Goal: Information Seeking & Learning: Learn about a topic

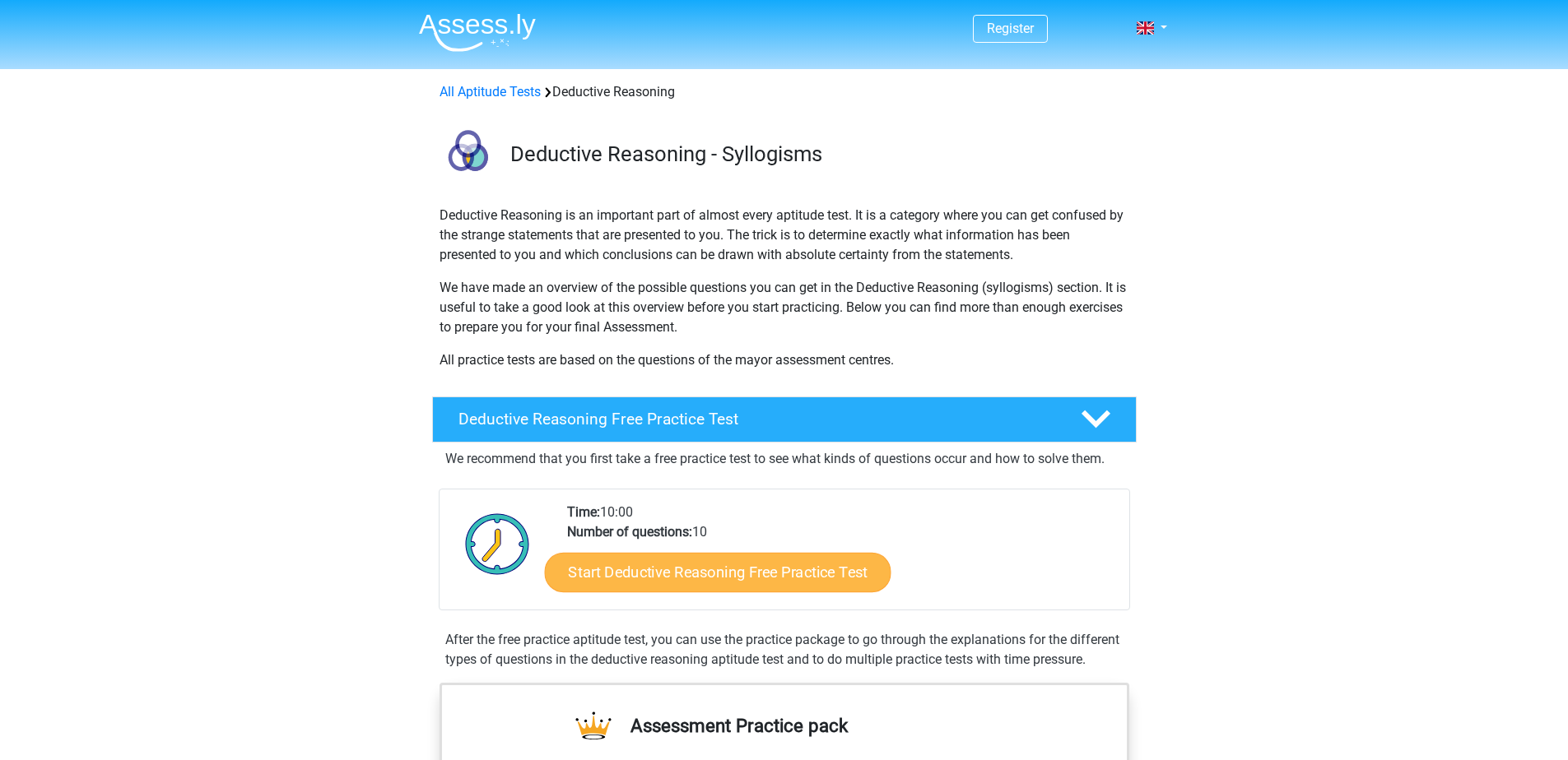
scroll to position [82, 0]
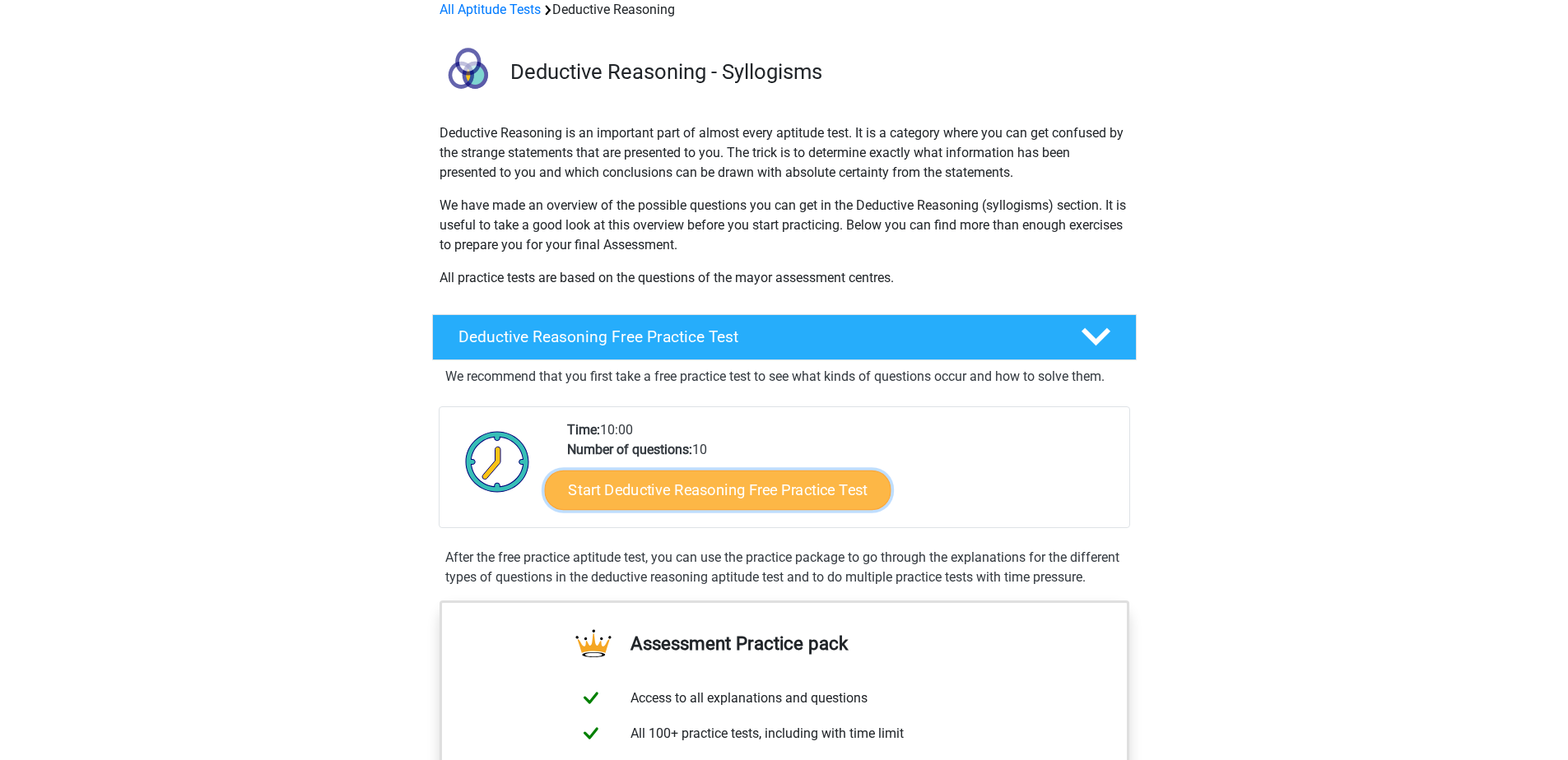
click at [808, 485] on link "Start Deductive Reasoning Free Practice Test" at bounding box center [718, 489] width 346 height 39
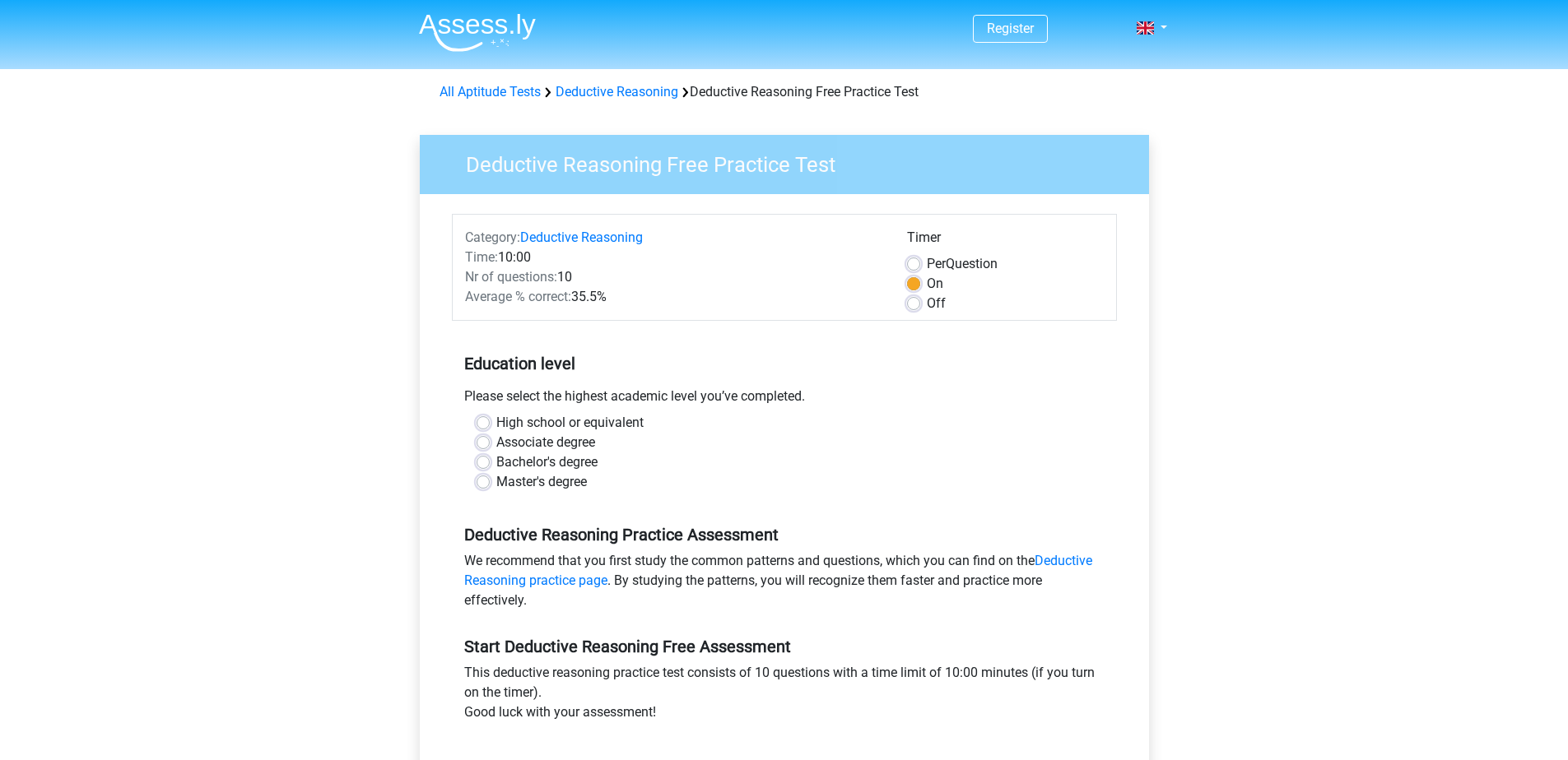
click at [927, 303] on label "Off" at bounding box center [936, 303] width 19 height 20
click at [914, 303] on input "Off" at bounding box center [913, 302] width 13 height 17
radio input "true"
click at [496, 463] on label "Bachelor's degree" at bounding box center [547, 462] width 102 height 20
click at [484, 463] on input "Bachelor's degree" at bounding box center [483, 460] width 13 height 17
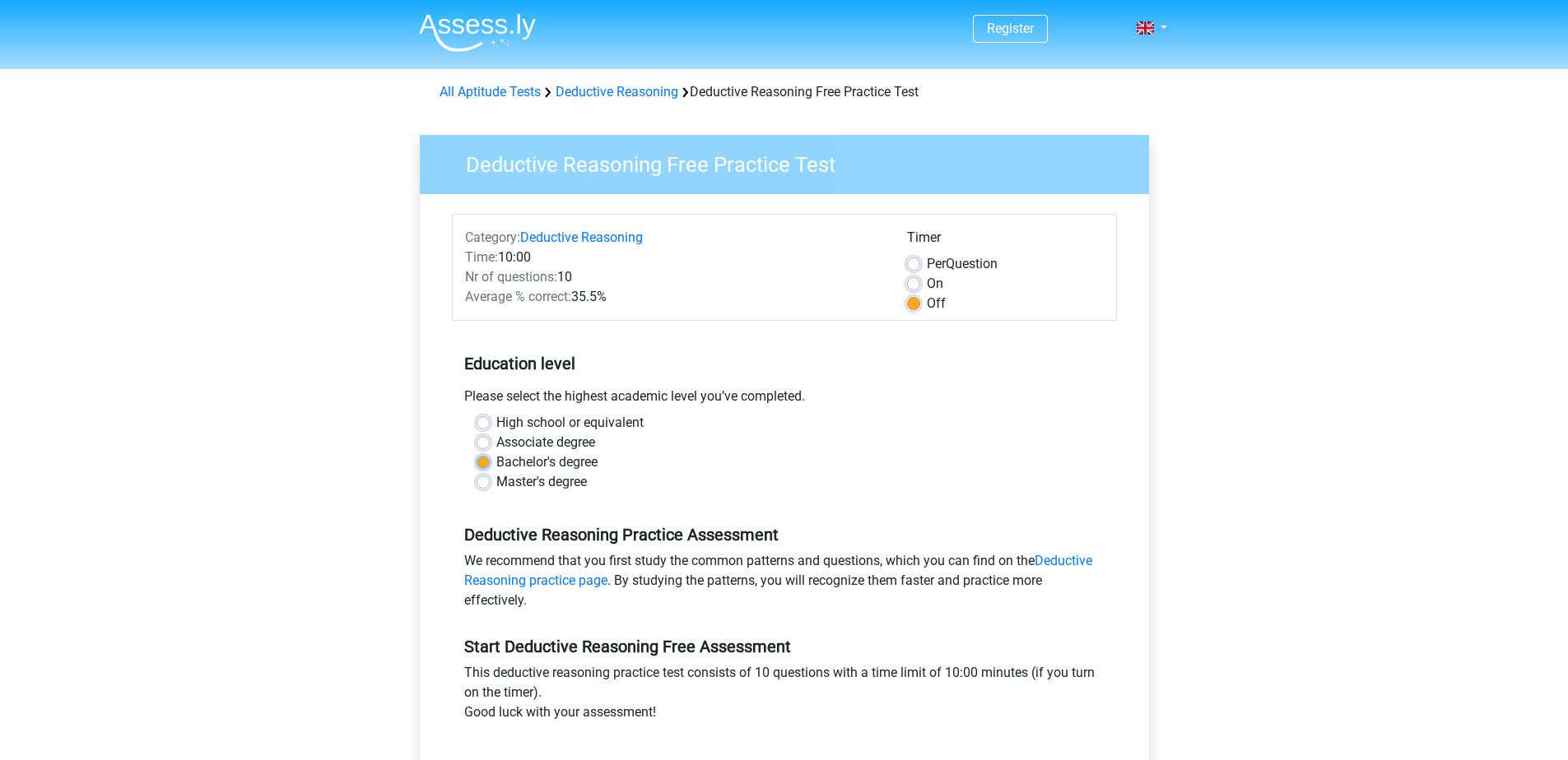
radio input "true"
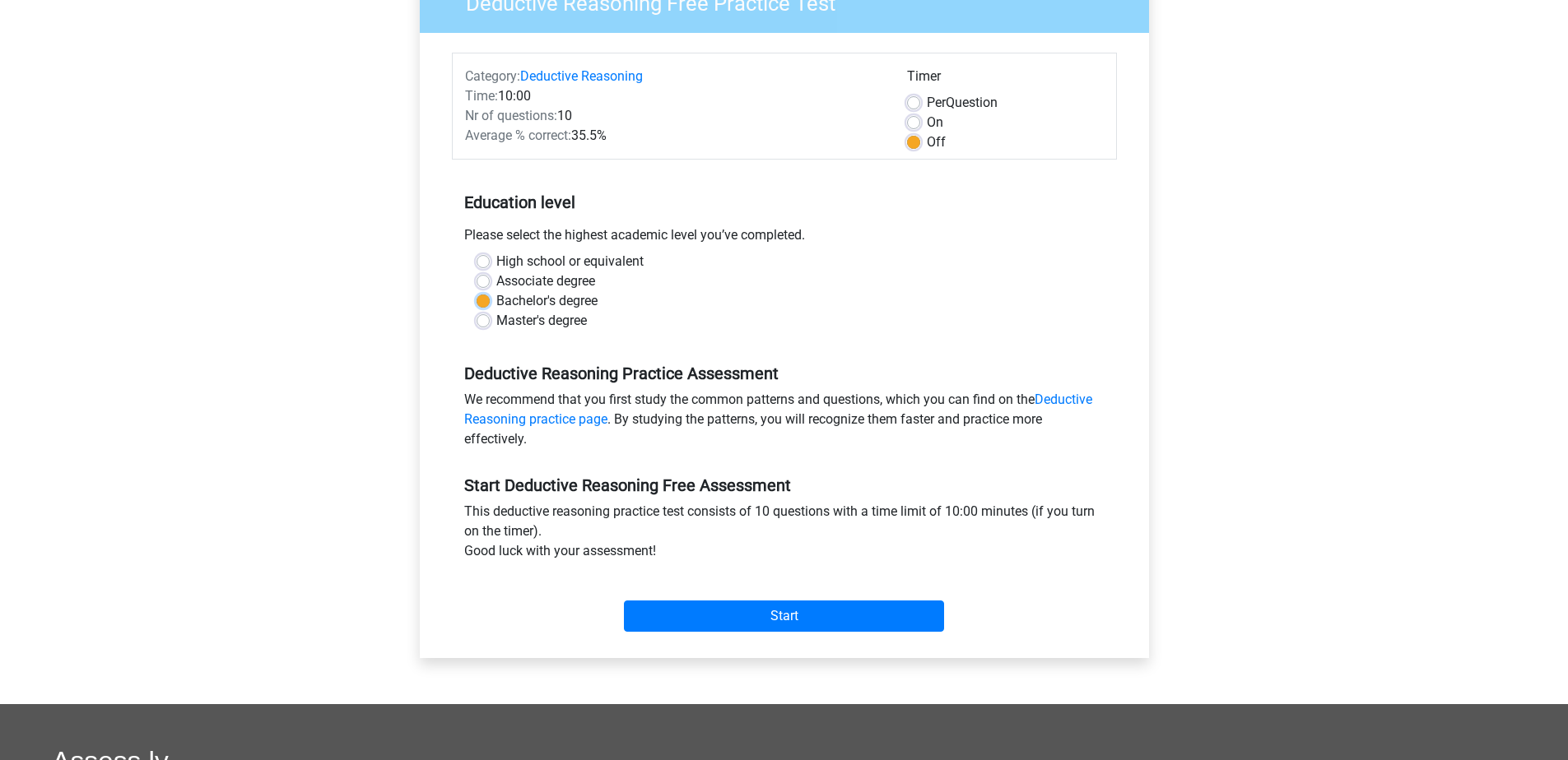
scroll to position [164, 0]
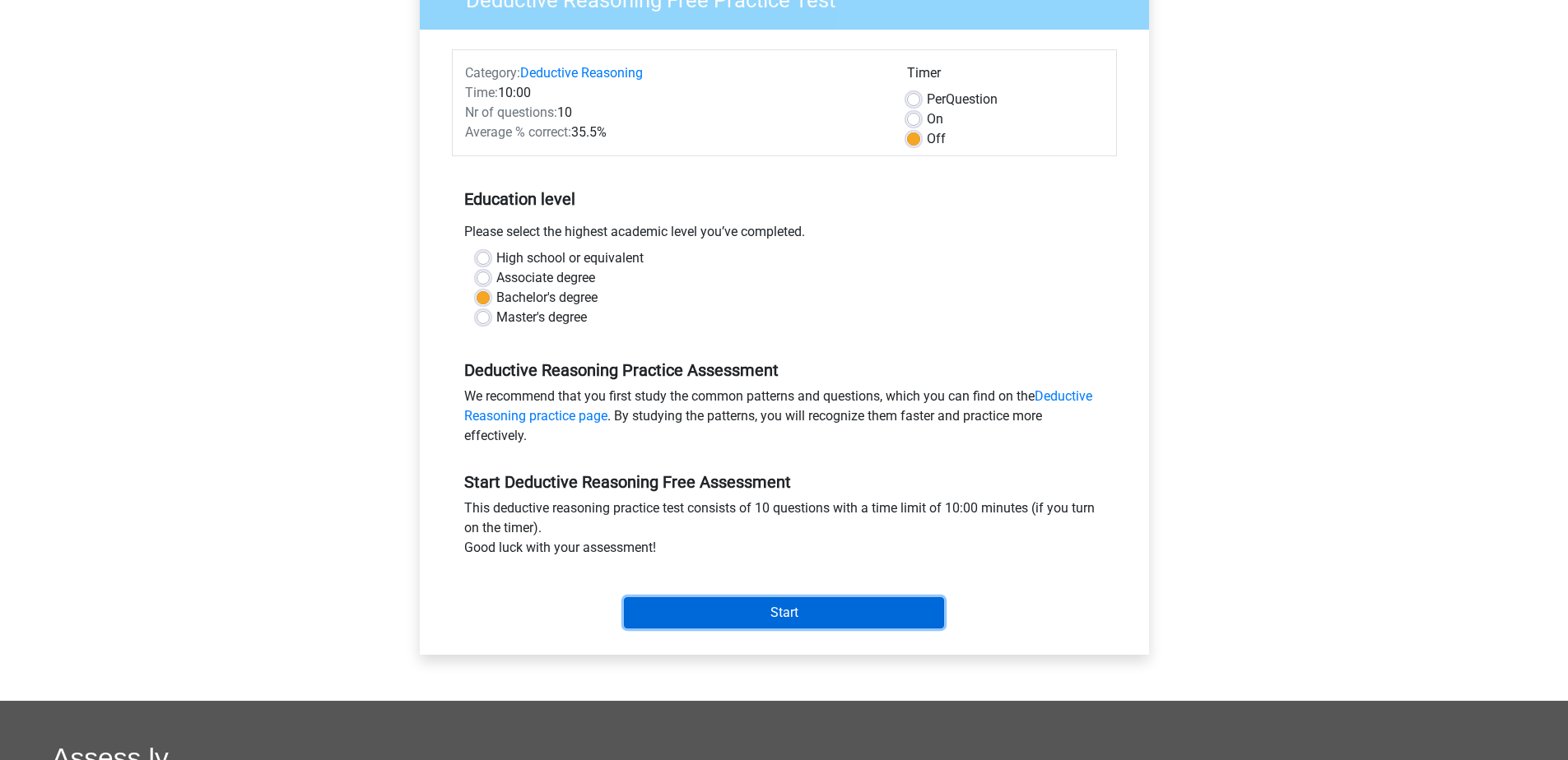
click at [781, 603] on input "Start" at bounding box center [784, 613] width 320 height 31
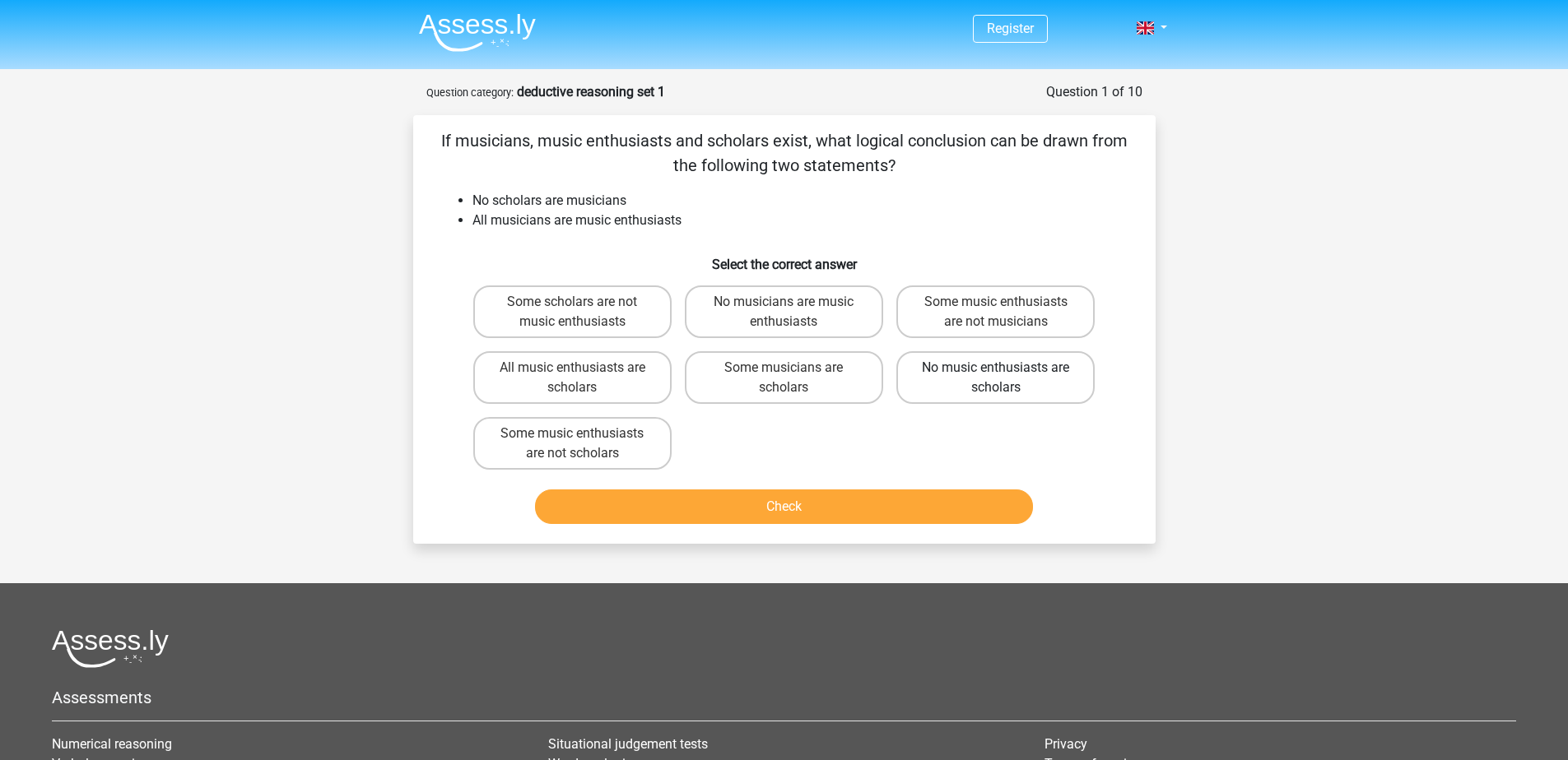
click at [1046, 383] on label "No music enthusiasts are scholars" at bounding box center [995, 378] width 199 height 52
click at [1006, 379] on input "No music enthusiasts are scholars" at bounding box center [1001, 373] width 10 height 10
radio input "true"
click at [925, 497] on button "Check" at bounding box center [783, 507] width 498 height 35
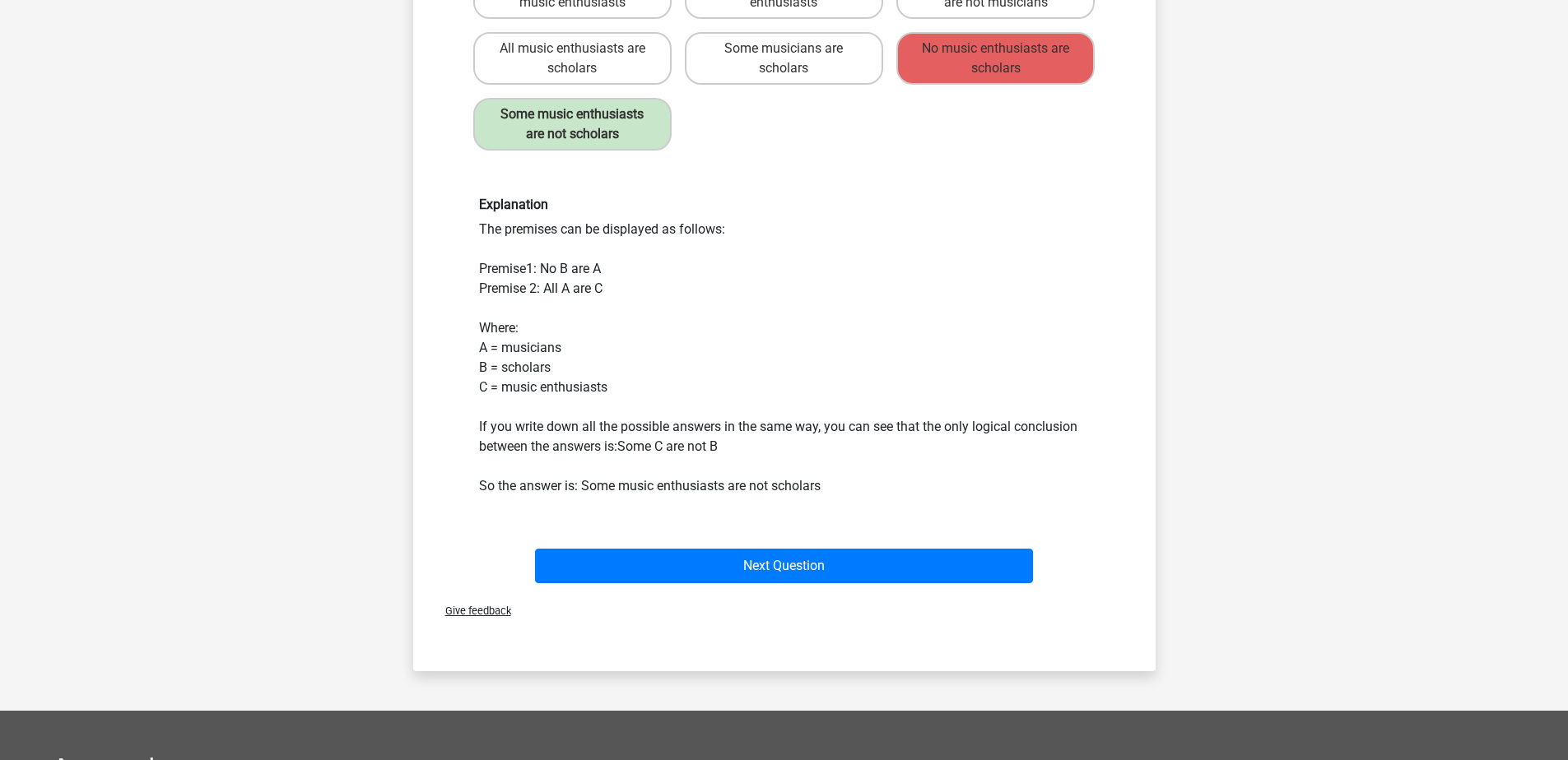
scroll to position [329, 0]
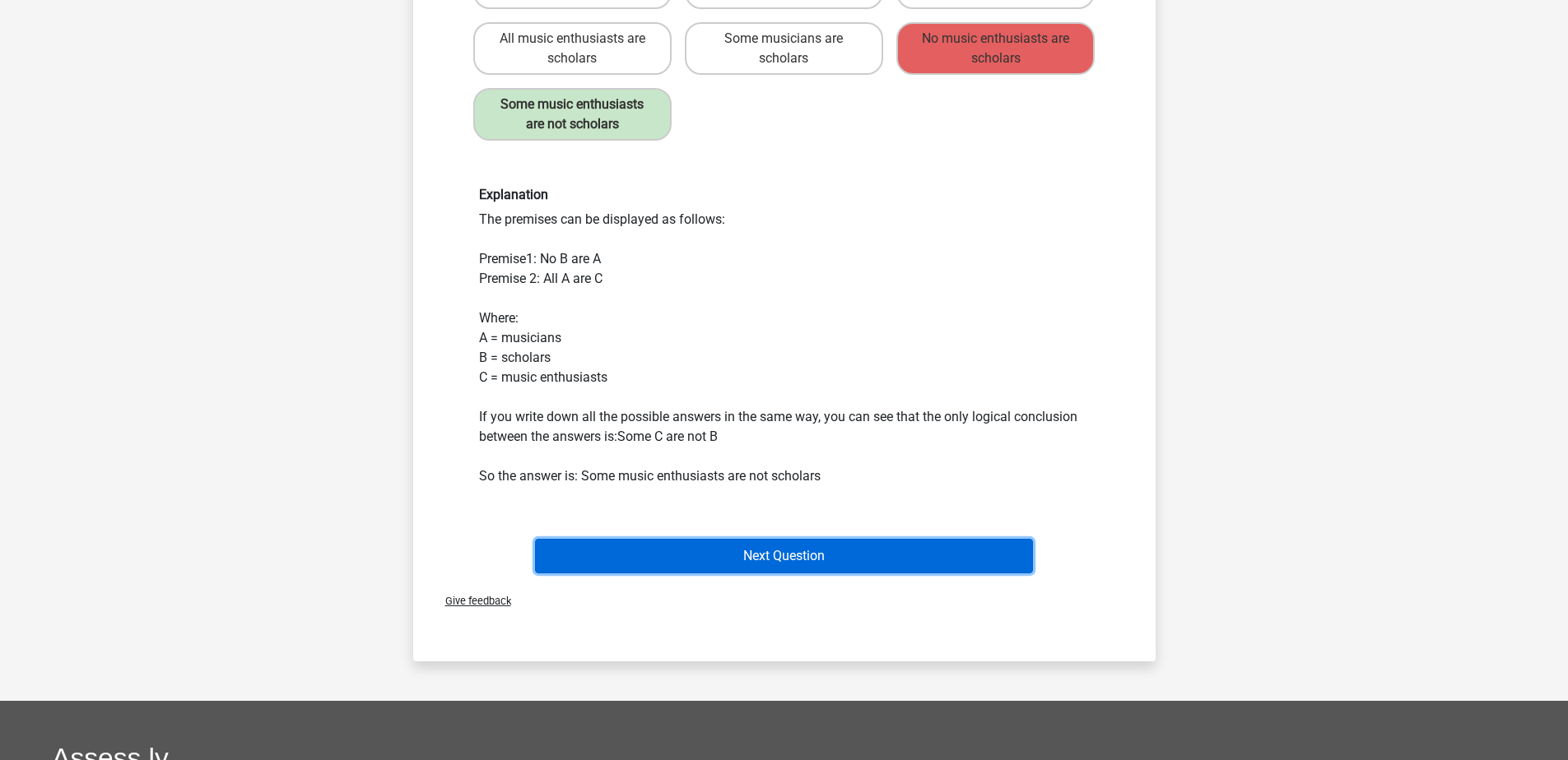
click at [865, 543] on button "Next Question" at bounding box center [783, 556] width 498 height 35
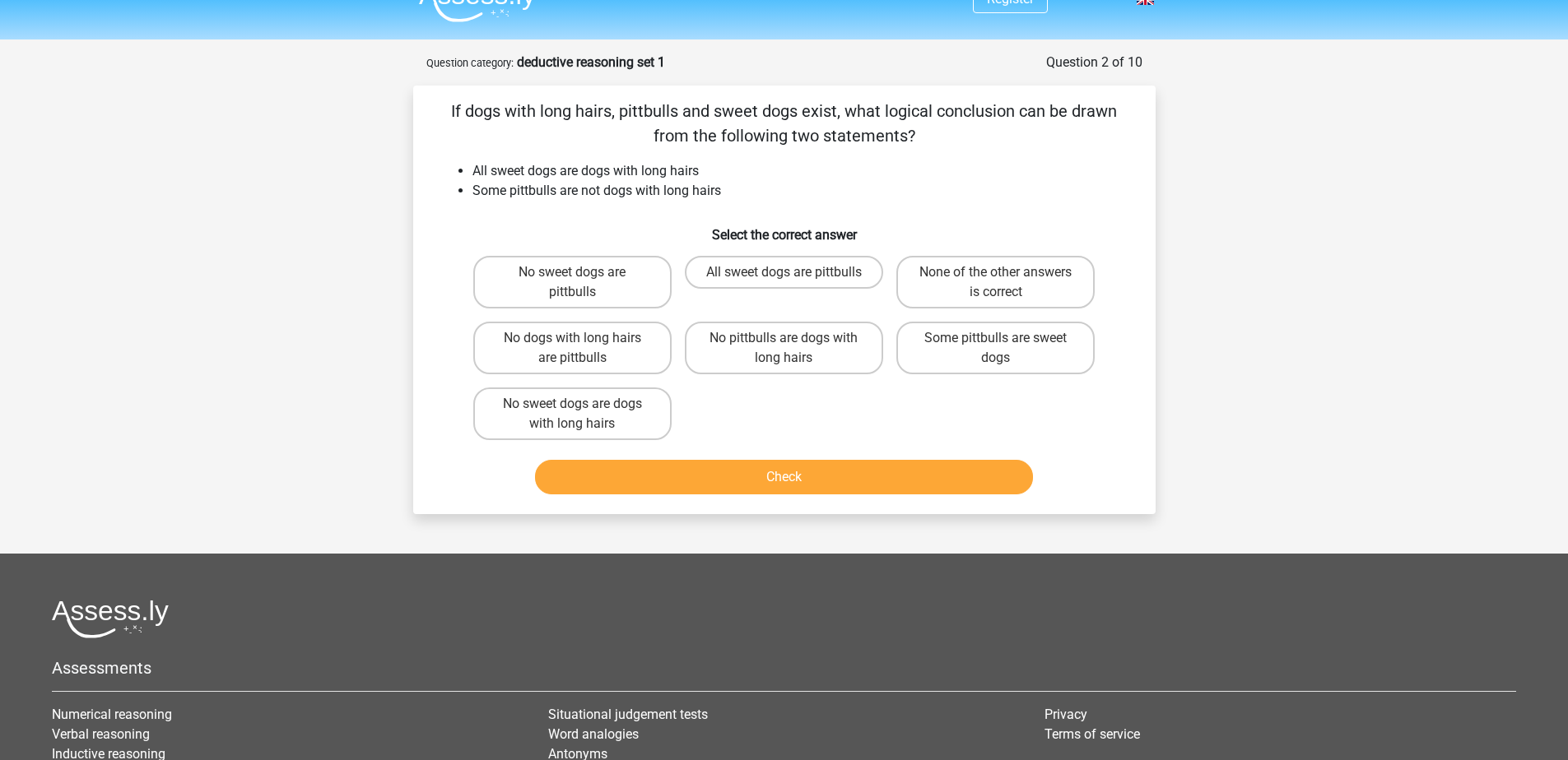
scroll to position [0, 0]
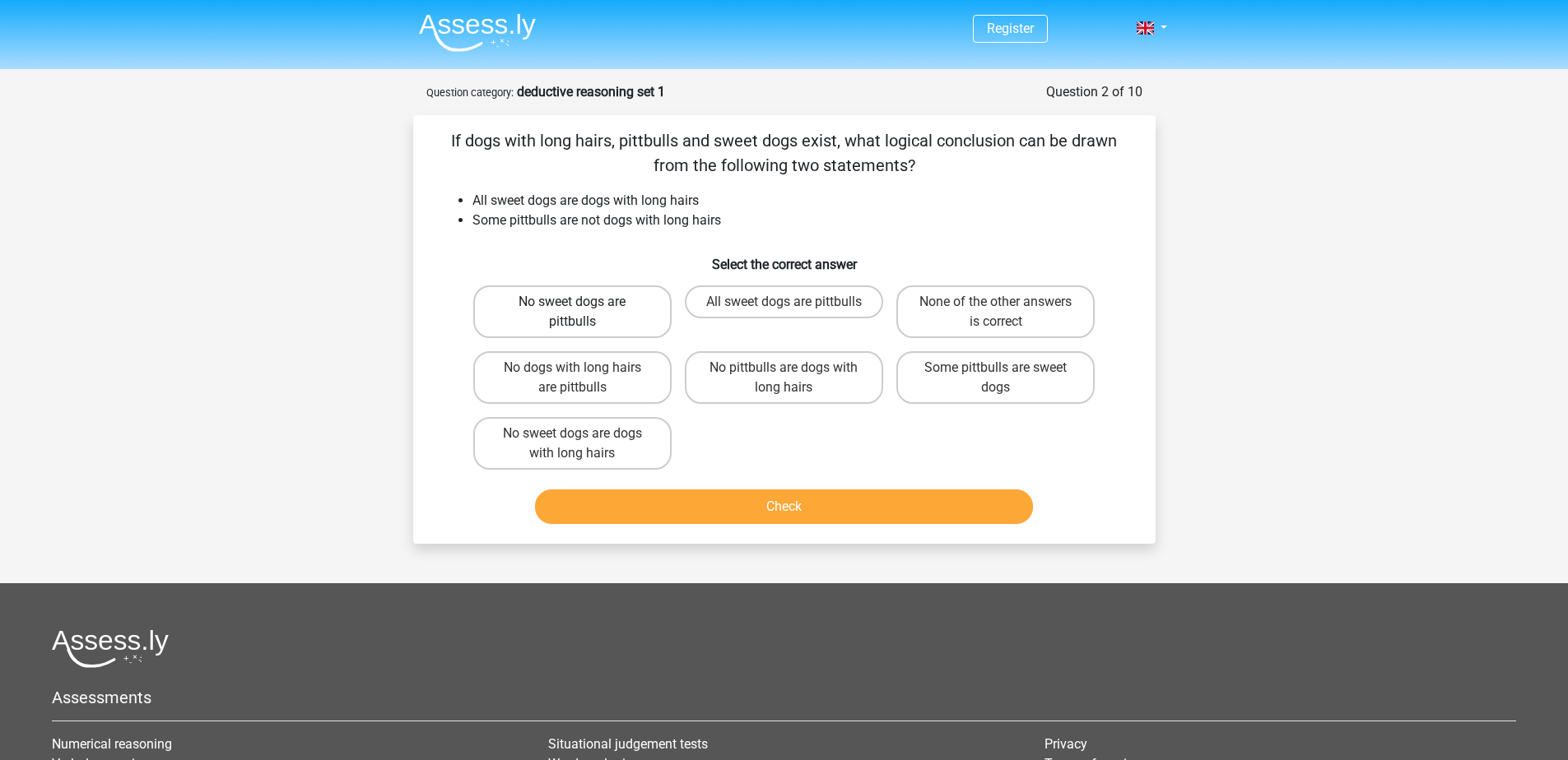
click at [624, 306] on label "No sweet dogs are pittbulls" at bounding box center [572, 311] width 199 height 52
click at [583, 306] on input "No sweet dogs are pittbulls" at bounding box center [578, 307] width 10 height 10
radio input "true"
click at [878, 506] on button "Check" at bounding box center [783, 507] width 498 height 35
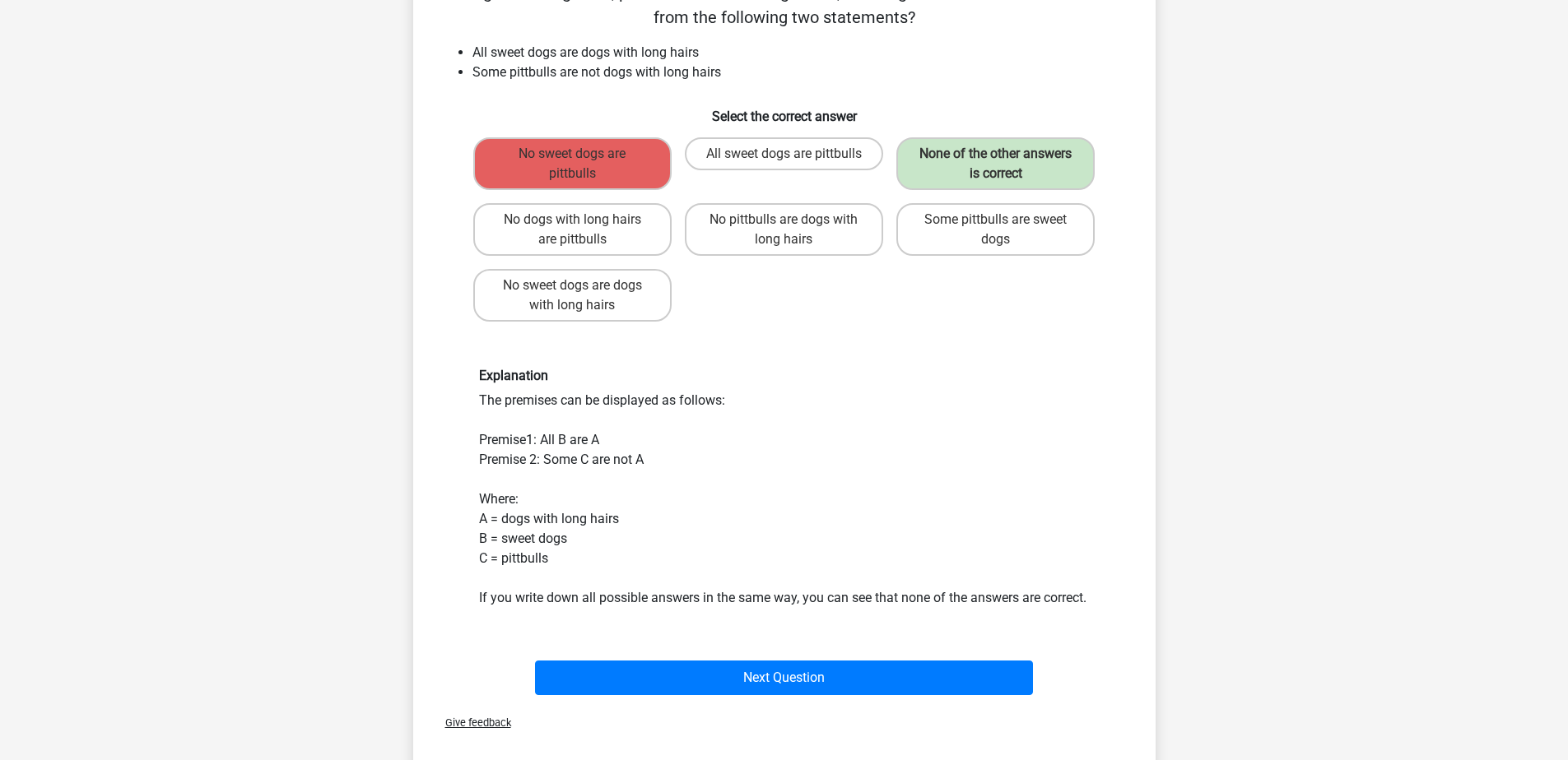
scroll to position [164, 0]
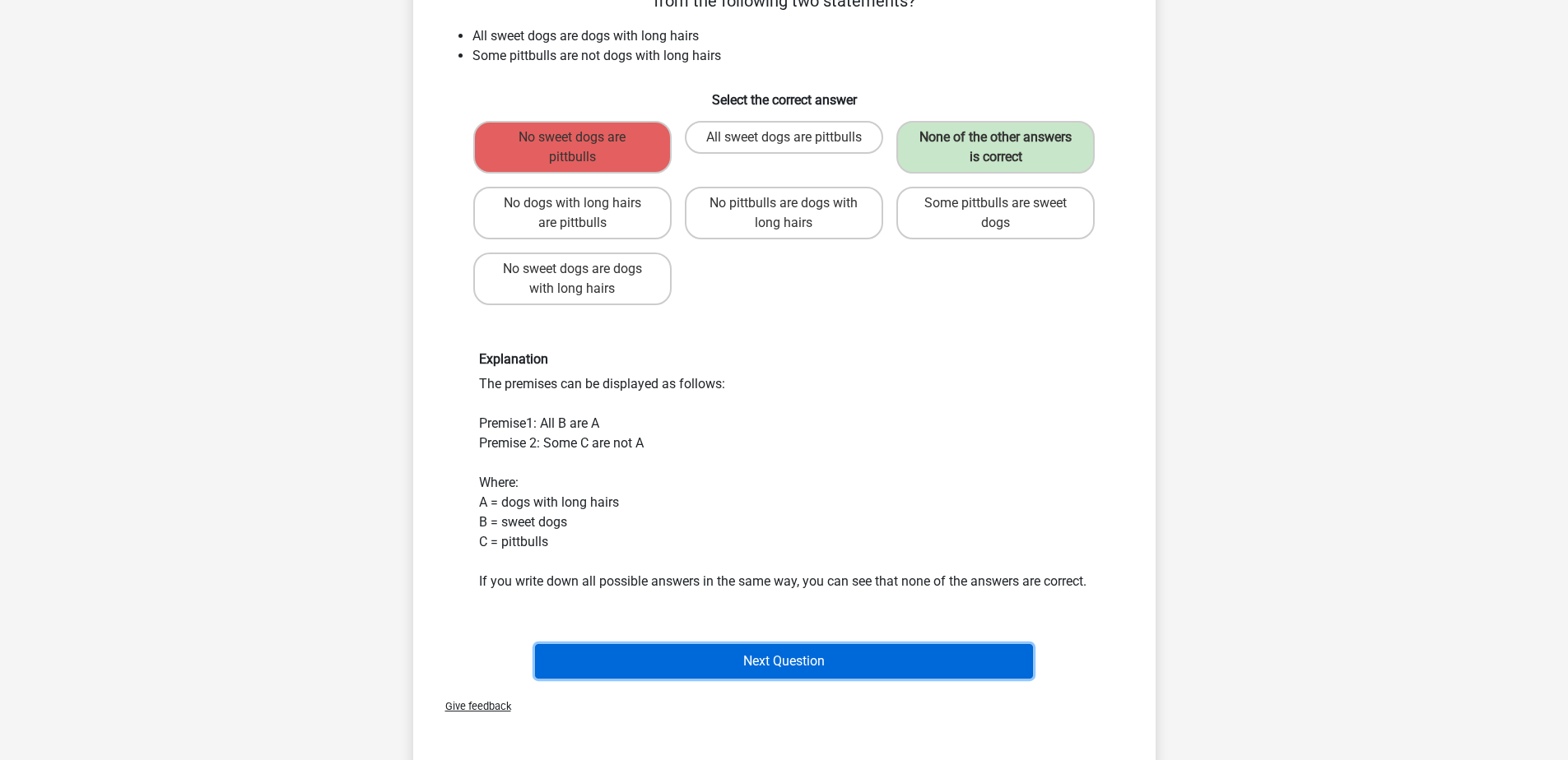
click at [808, 670] on button "Next Question" at bounding box center [783, 661] width 498 height 35
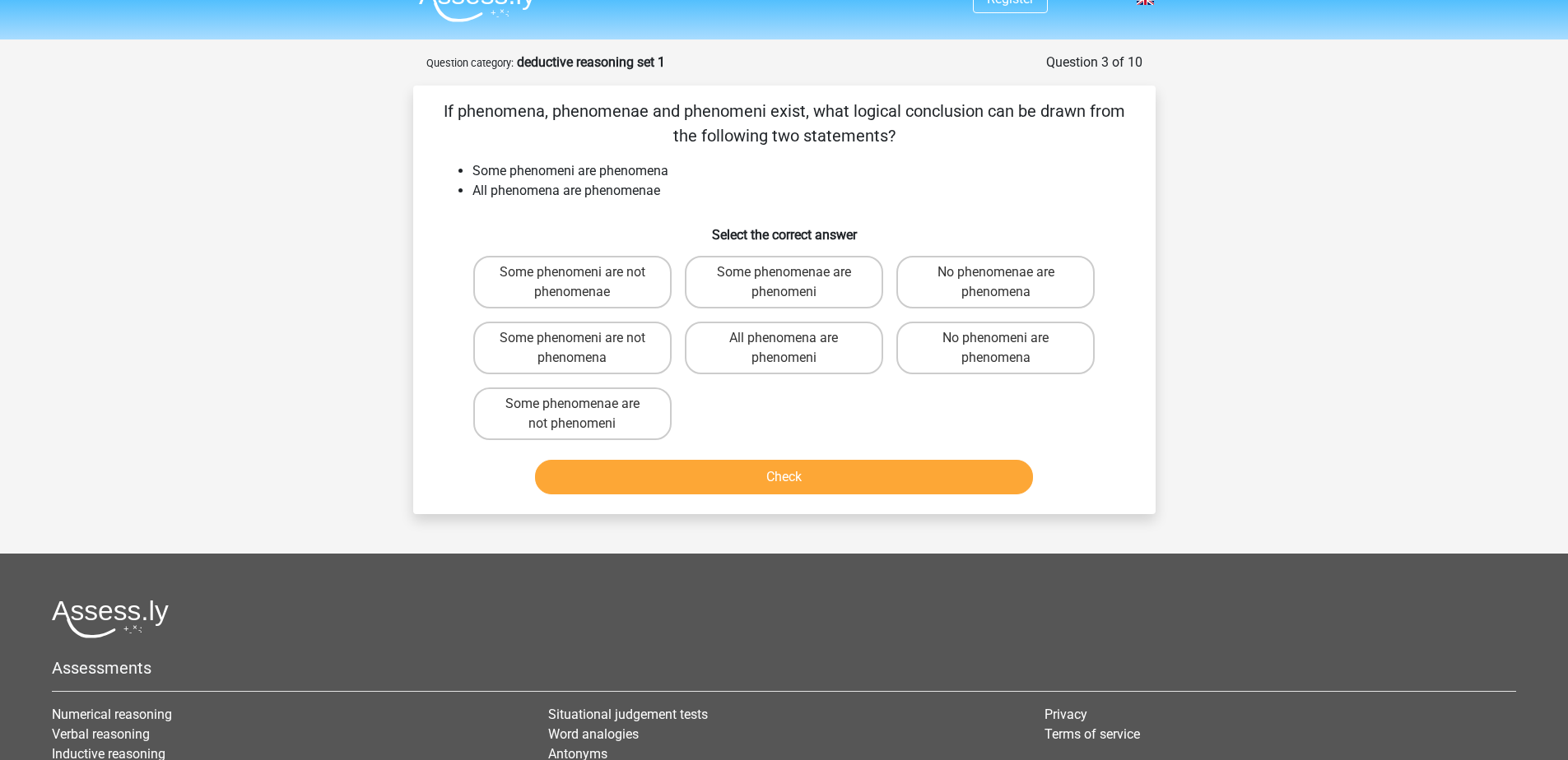
scroll to position [0, 0]
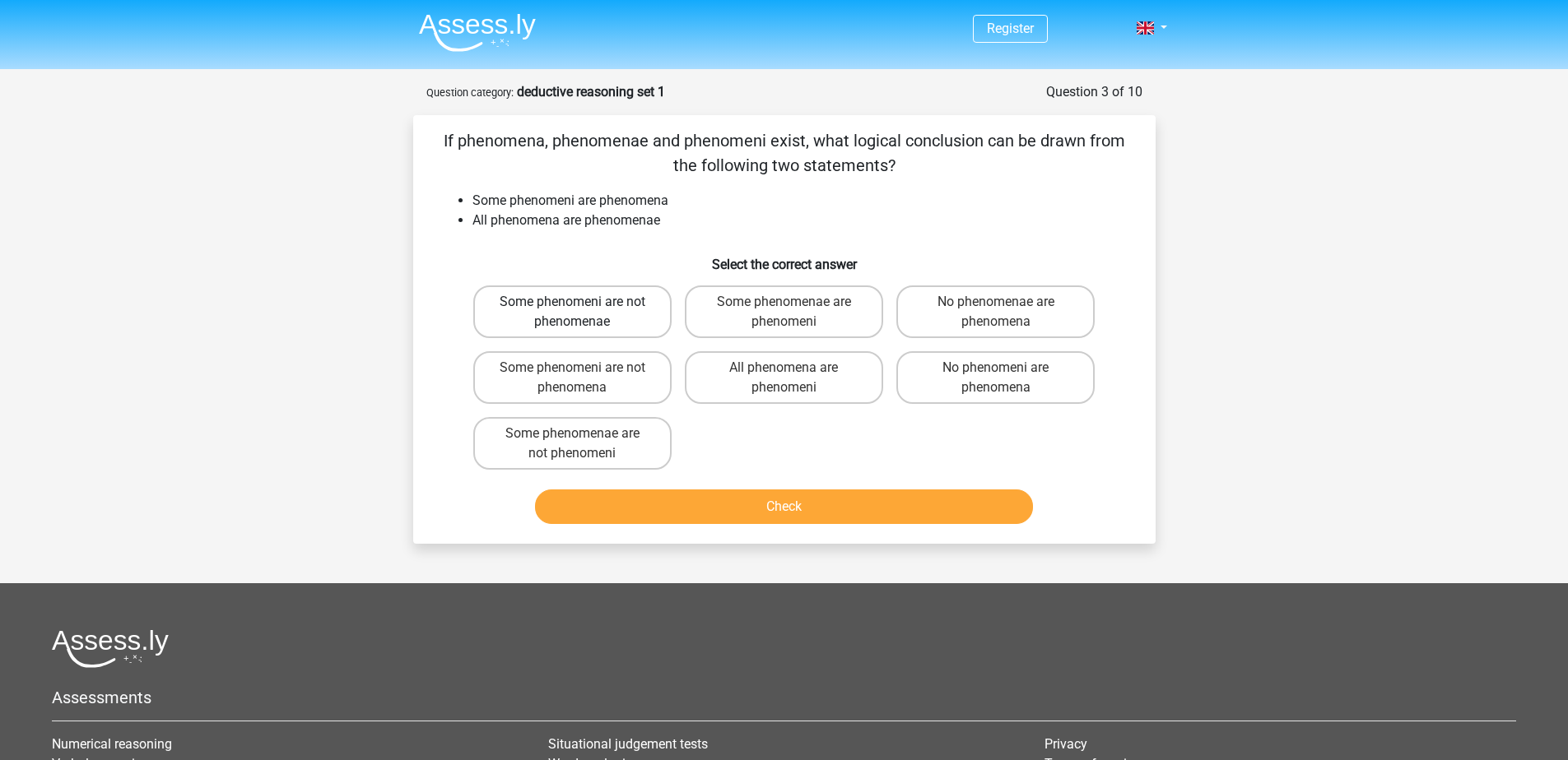
click at [633, 324] on label "Some phenomeni are not phenomenae" at bounding box center [572, 311] width 199 height 52
click at [583, 312] on input "Some phenomeni are not phenomenae" at bounding box center [578, 307] width 10 height 10
radio input "true"
click at [847, 506] on button "Check" at bounding box center [783, 507] width 498 height 35
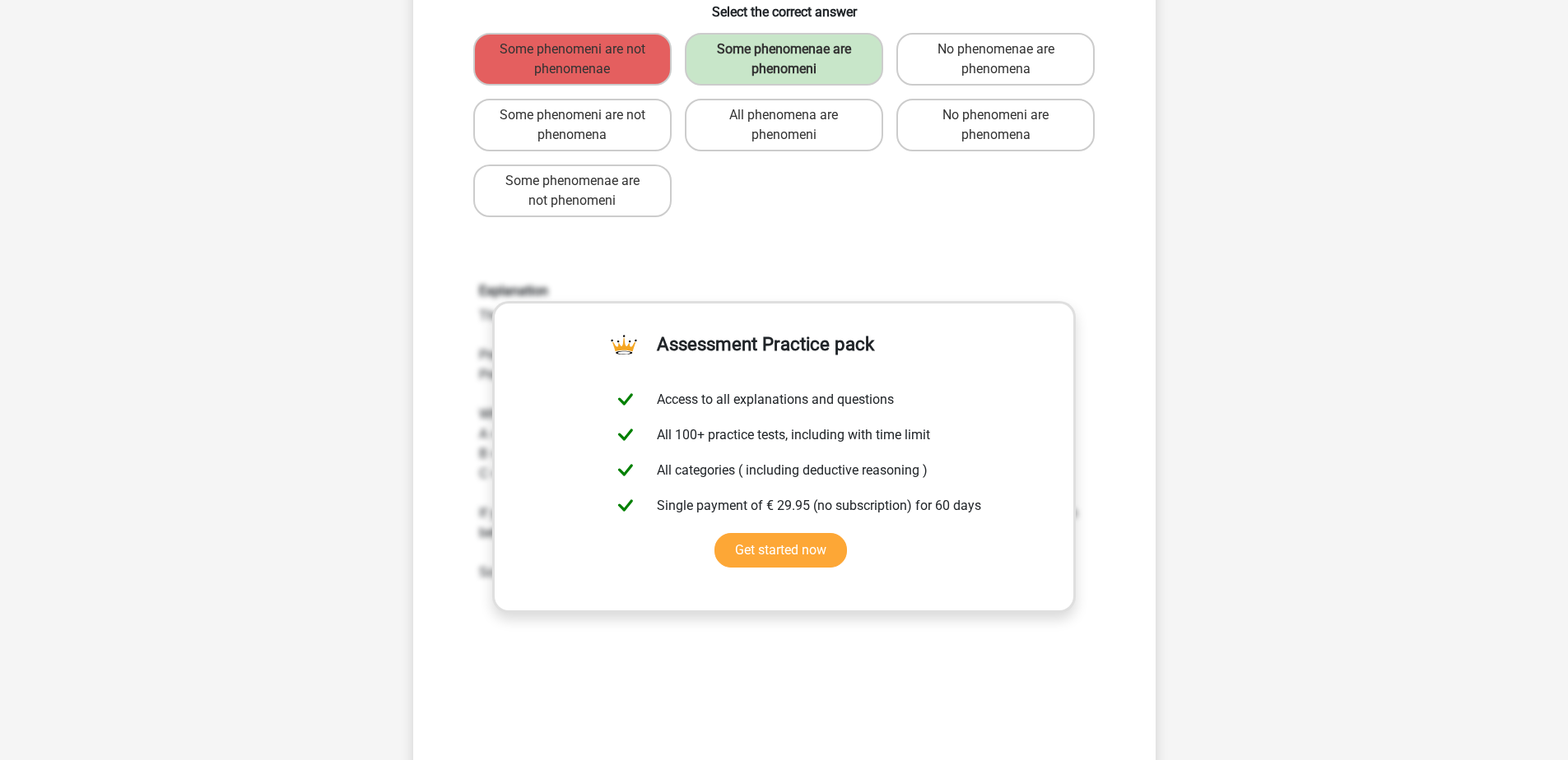
scroll to position [82, 0]
